Goal: Information Seeking & Learning: Learn about a topic

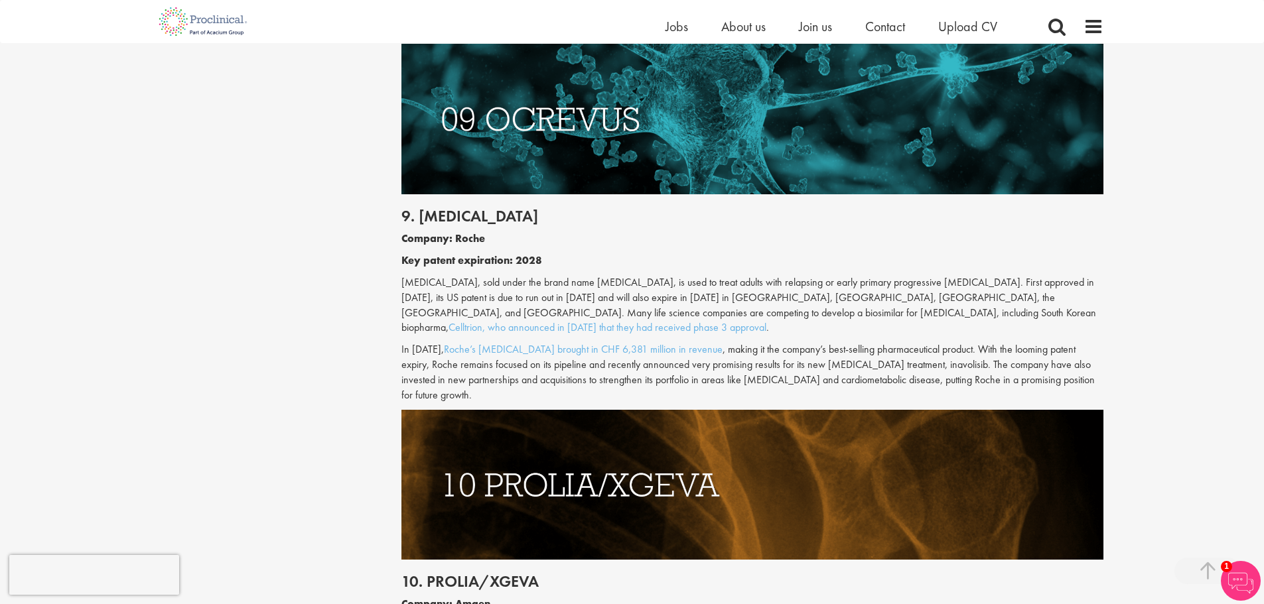
scroll to position [3871, 0]
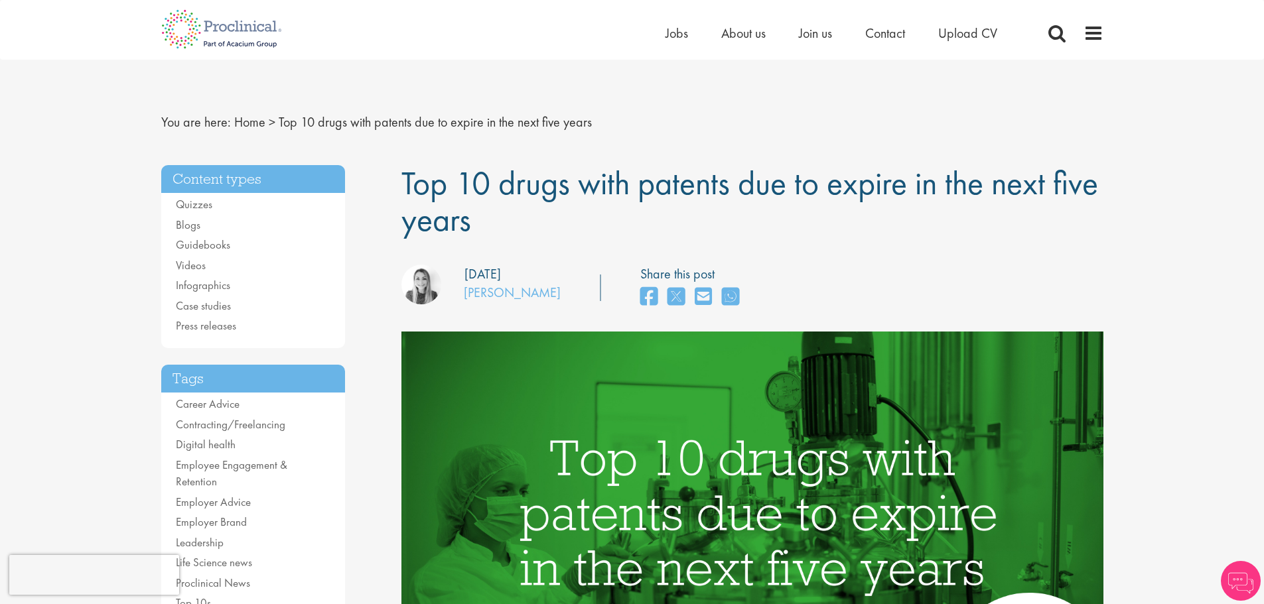
scroll to position [574, 0]
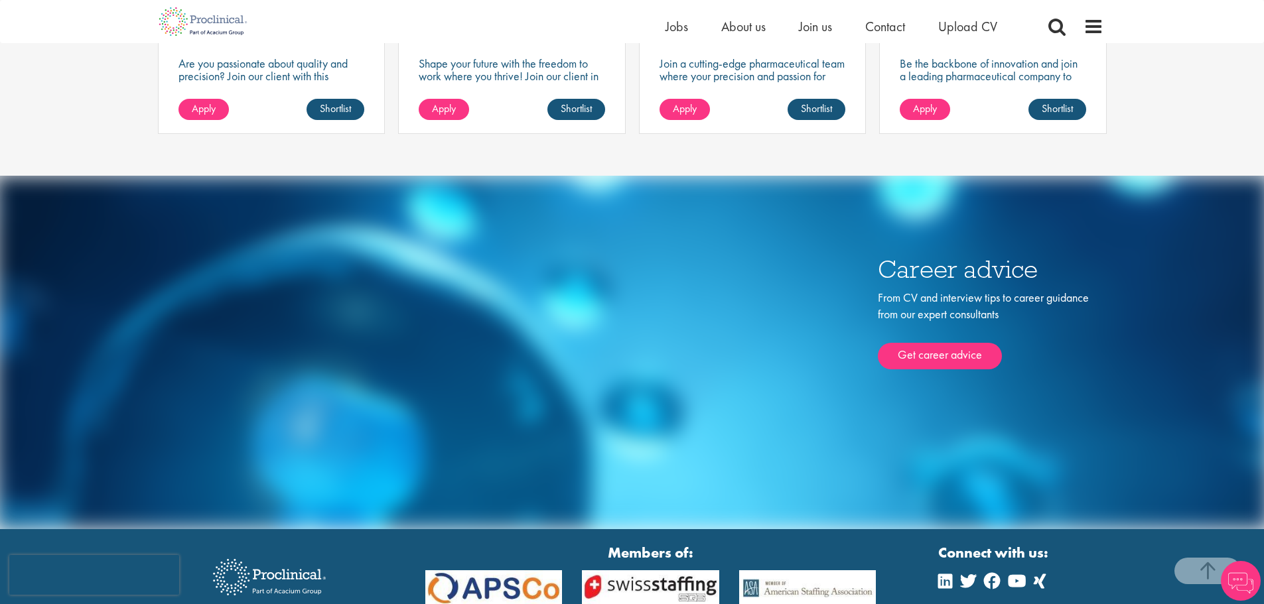
scroll to position [5261, 0]
